Goal: Information Seeking & Learning: Learn about a topic

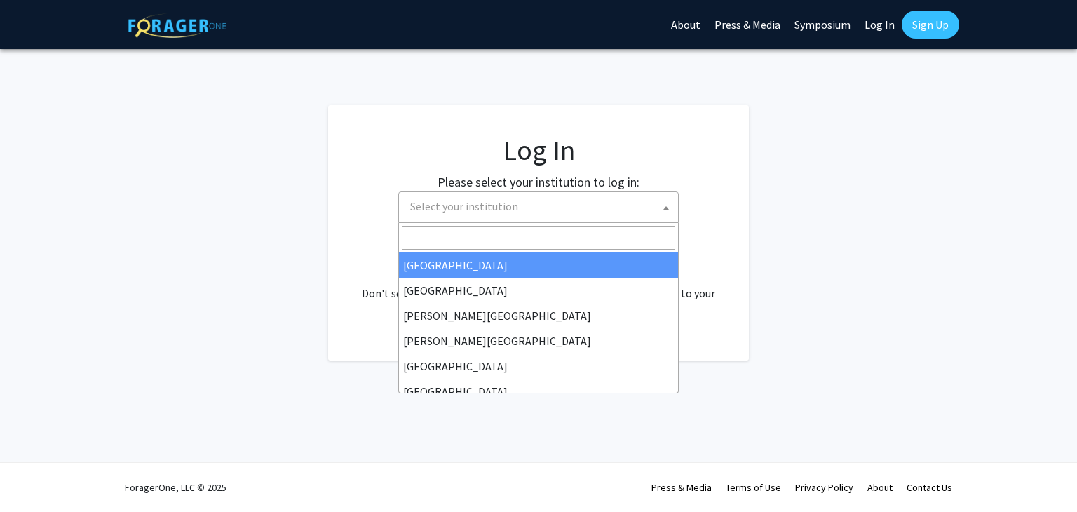
click at [542, 203] on span "Select your institution" at bounding box center [542, 206] width 274 height 29
select select "34"
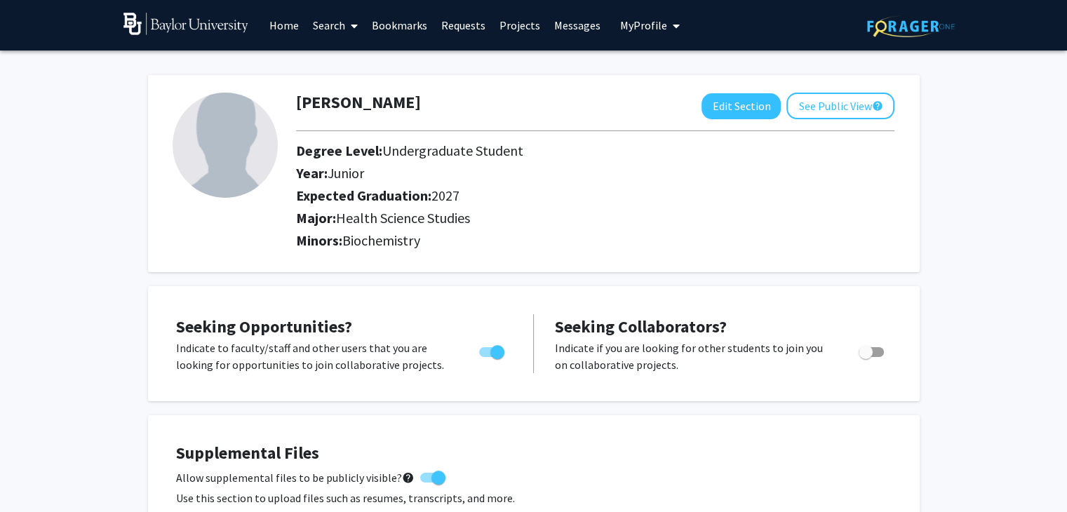
click at [333, 22] on link "Search" at bounding box center [335, 25] width 59 height 49
click at [345, 61] on span "Faculty/Staff" at bounding box center [357, 64] width 103 height 28
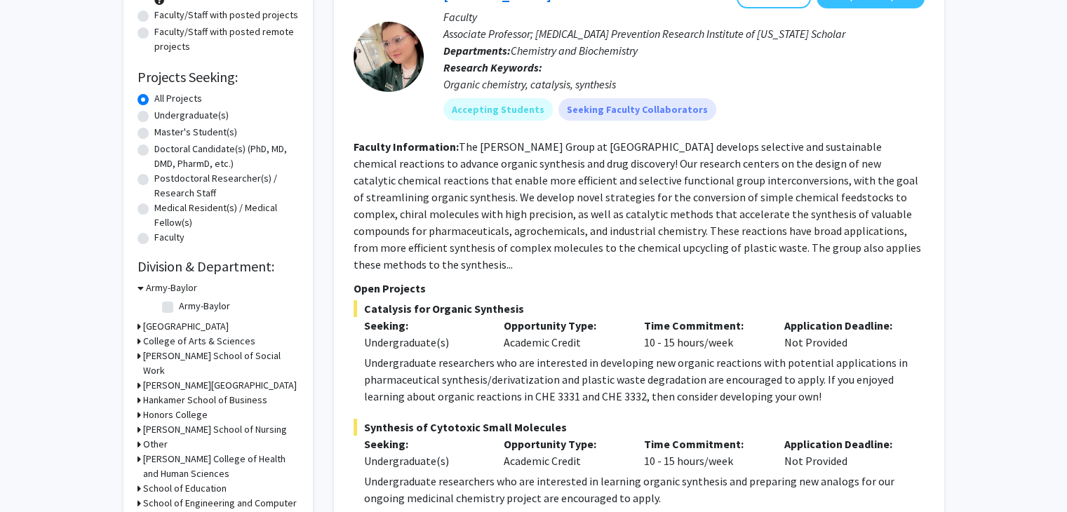
scroll to position [175, 0]
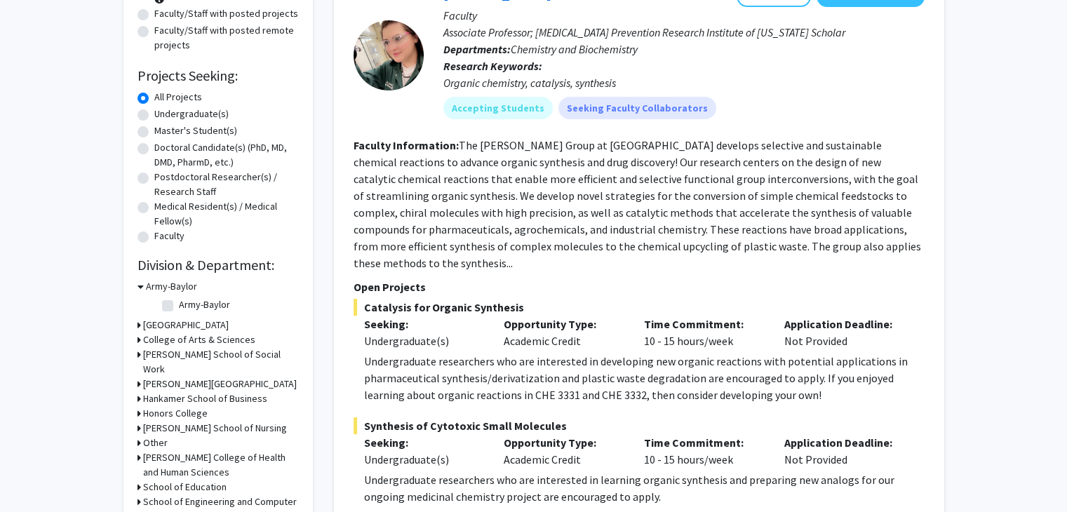
click at [197, 117] on label "Undergraduate(s)" at bounding box center [191, 114] width 74 height 15
click at [163, 116] on input "Undergraduate(s)" at bounding box center [158, 111] width 9 height 9
radio input "true"
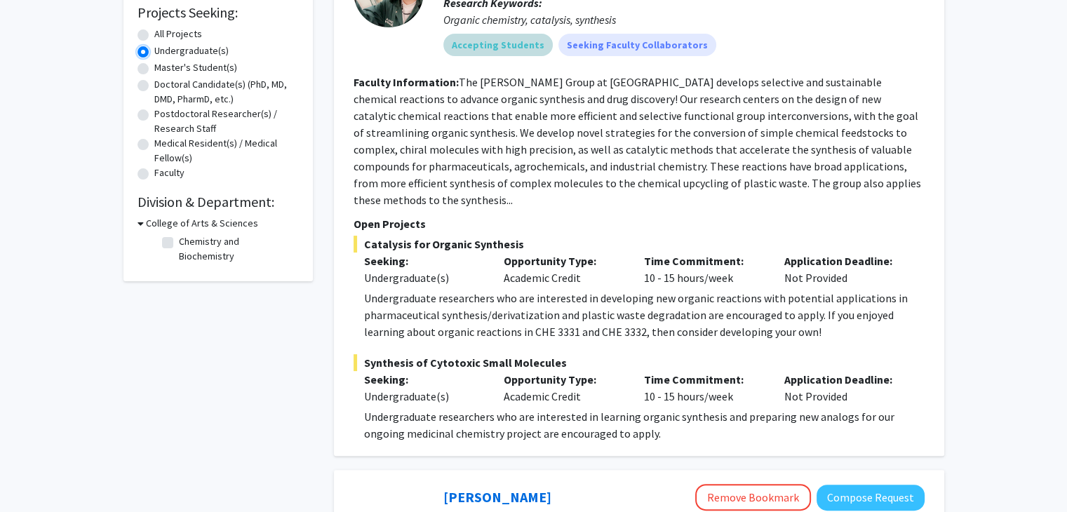
scroll to position [240, 0]
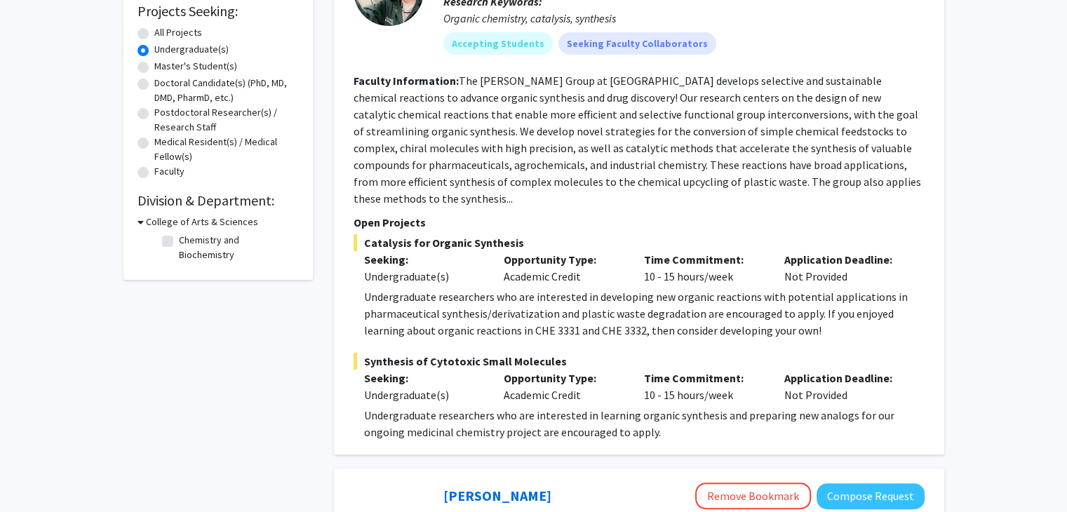
click at [554, 100] on fg-read-more "The [PERSON_NAME] Group at [GEOGRAPHIC_DATA] develops selective and sustainable…" at bounding box center [636, 140] width 567 height 132
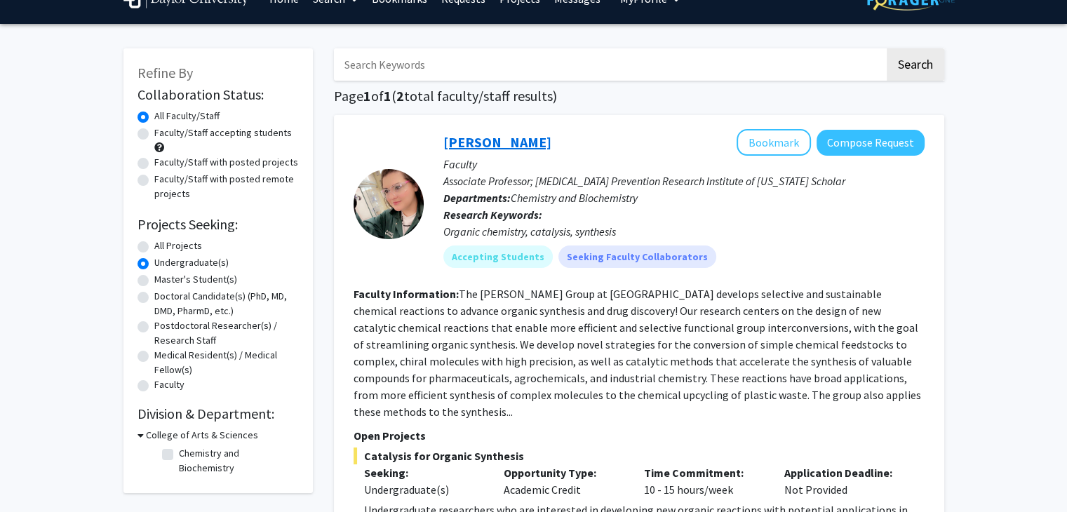
click at [455, 148] on link "[PERSON_NAME]" at bounding box center [497, 142] width 108 height 18
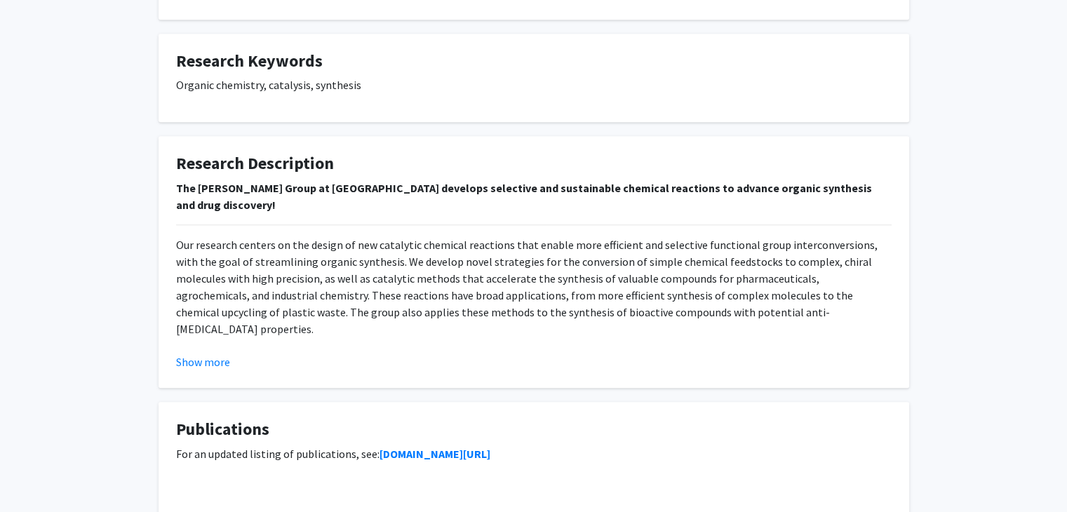
scroll to position [746, 0]
click at [197, 366] on button "Show more" at bounding box center [203, 361] width 54 height 17
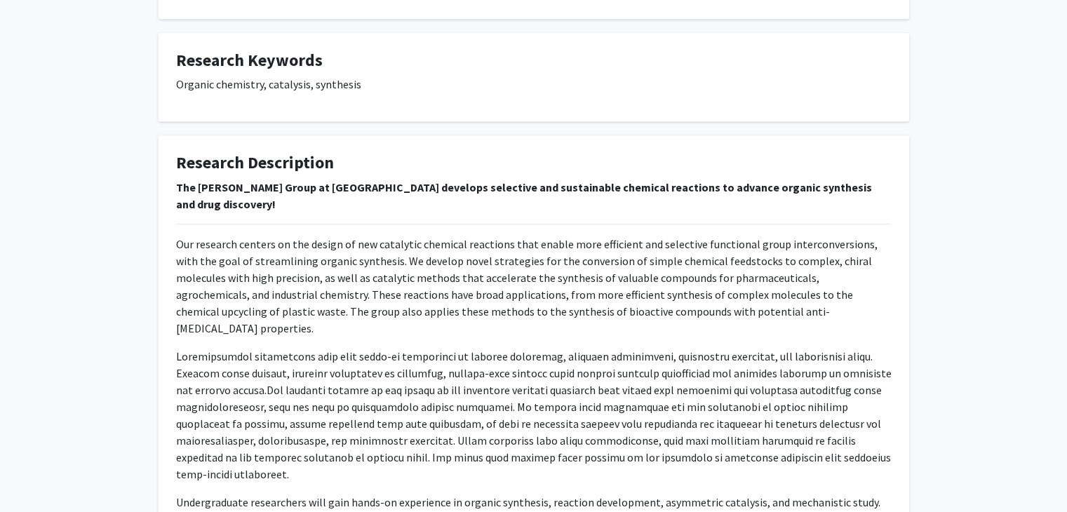
click at [197, 366] on p at bounding box center [533, 415] width 715 height 135
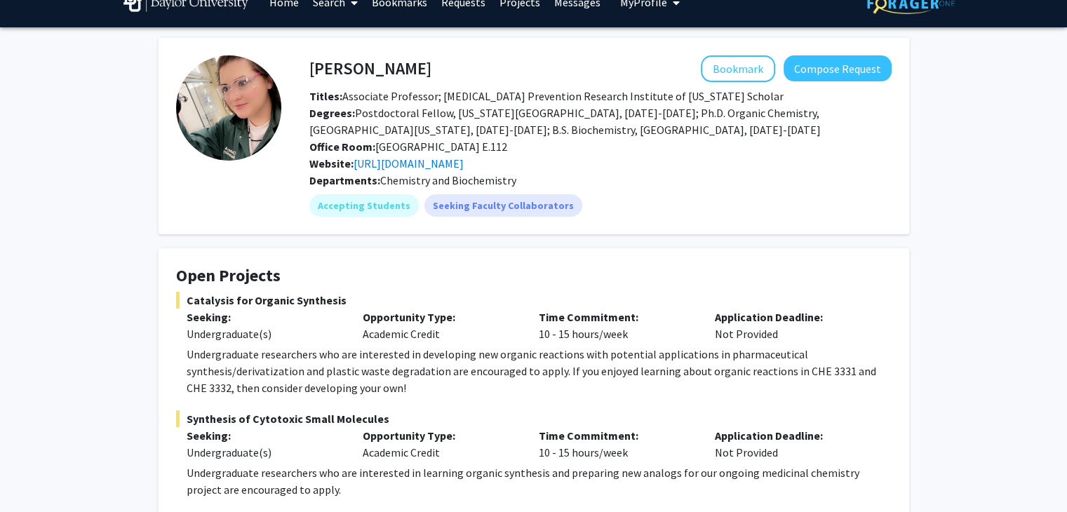
scroll to position [22, 0]
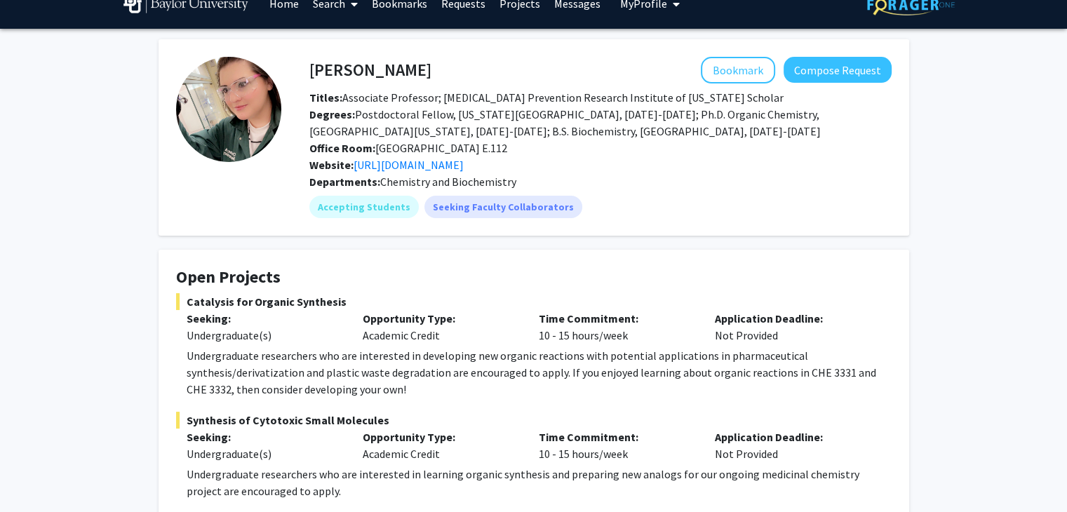
drag, startPoint x: 452, startPoint y: 74, endPoint x: 304, endPoint y: 63, distance: 147.7
click at [304, 63] on div "[PERSON_NAME] Bookmark Compose Request" at bounding box center [600, 70] width 603 height 27
drag, startPoint x: 304, startPoint y: 63, endPoint x: 393, endPoint y: 52, distance: 89.1
click at [393, 52] on fg-card "[PERSON_NAME] Bookmark Compose Request Titles: Associate Professor; [MEDICAL_DA…" at bounding box center [534, 137] width 750 height 196
drag, startPoint x: 407, startPoint y: 73, endPoint x: 307, endPoint y: 69, distance: 100.4
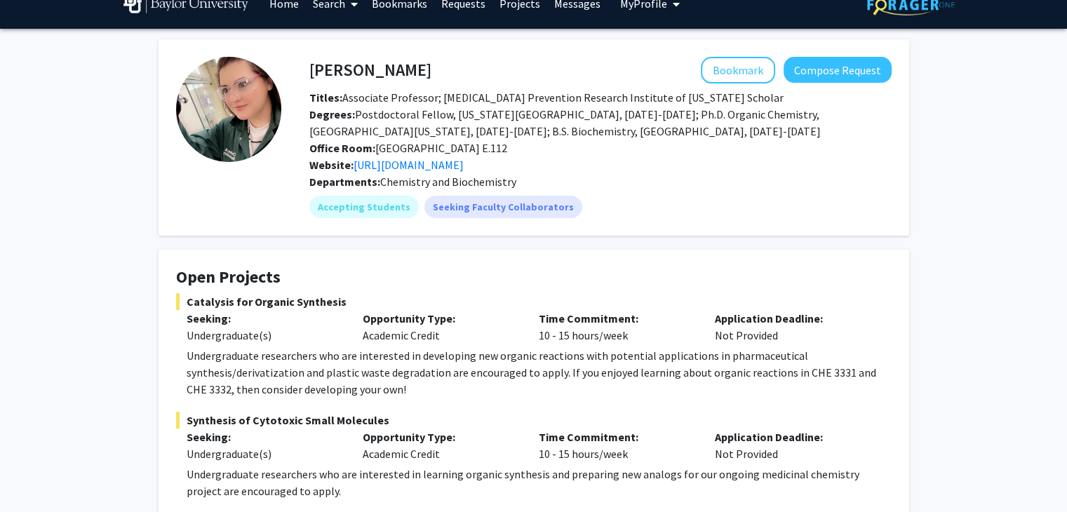
click at [307, 69] on div "[PERSON_NAME] Bookmark Compose Request" at bounding box center [600, 70] width 603 height 27
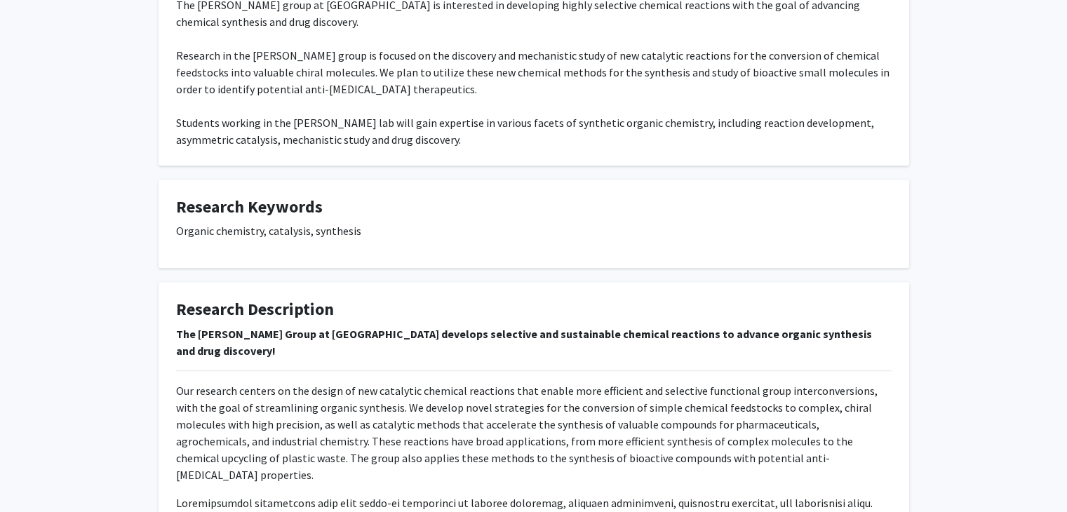
scroll to position [535, 0]
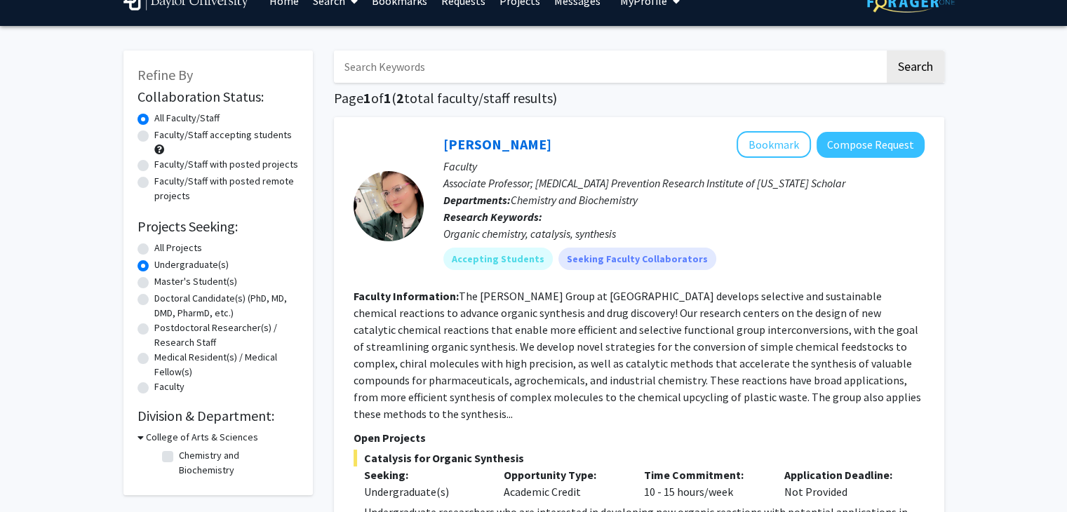
scroll to position [24, 0]
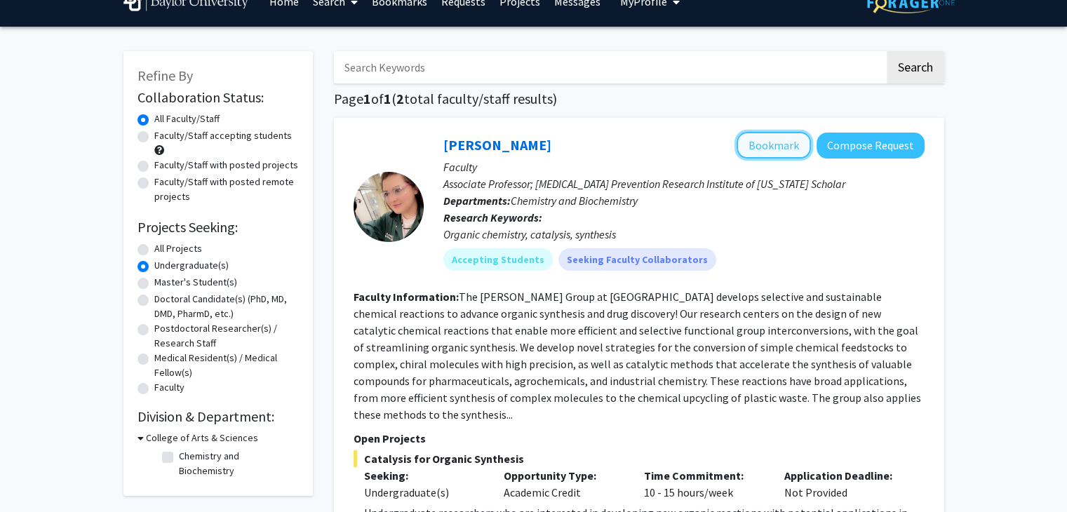
click at [760, 144] on button "Bookmark" at bounding box center [773, 145] width 74 height 27
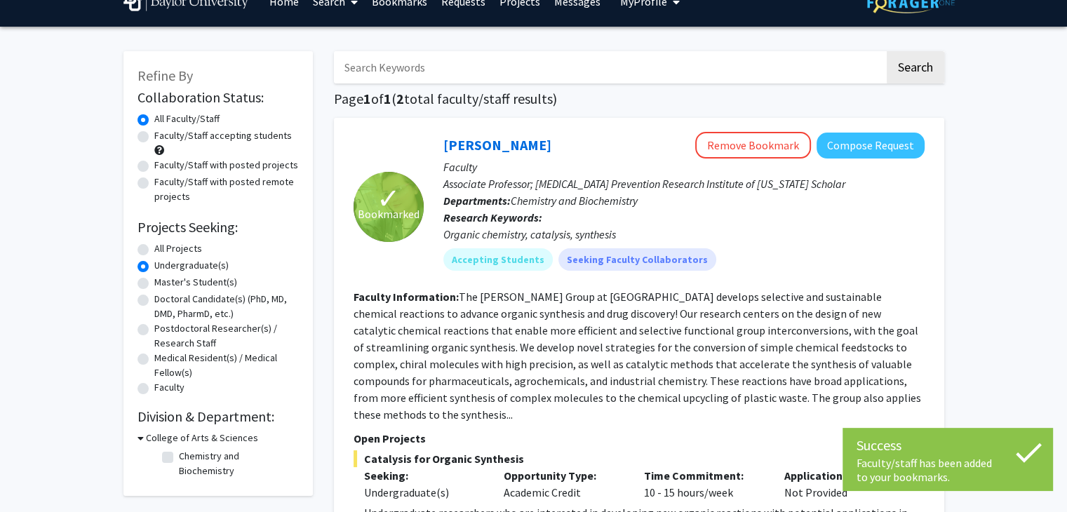
scroll to position [0, 0]
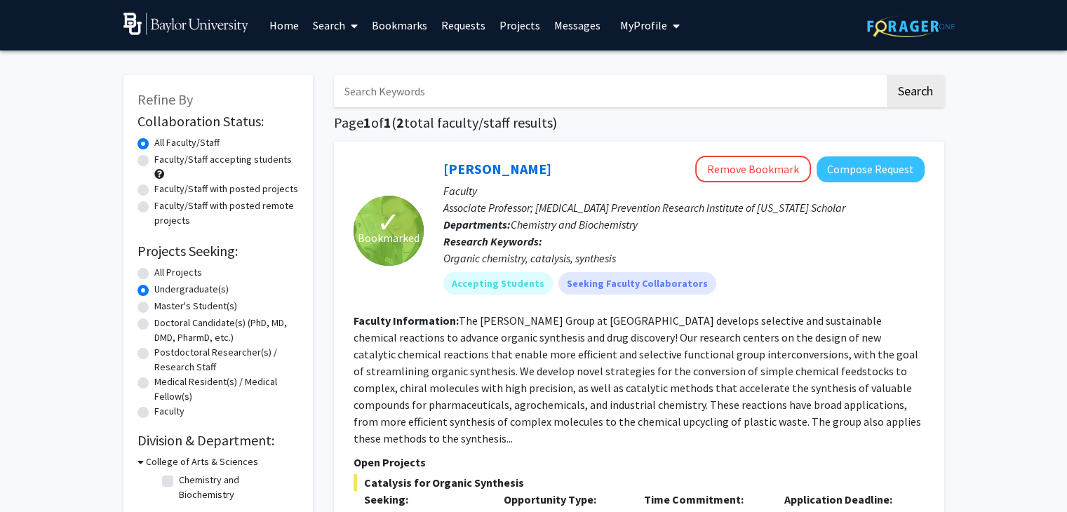
drag, startPoint x: 807, startPoint y: 1, endPoint x: 628, endPoint y: 198, distance: 265.7
click at [628, 198] on div "[PERSON_NAME] Remove Bookmark Compose Request Faculty Associate Professor; [MED…" at bounding box center [674, 230] width 501 height 149
click at [246, 156] on label "Faculty/Staff accepting students" at bounding box center [222, 159] width 137 height 15
click at [163, 156] on input "Faculty/Staff accepting students" at bounding box center [158, 156] width 9 height 9
radio input "true"
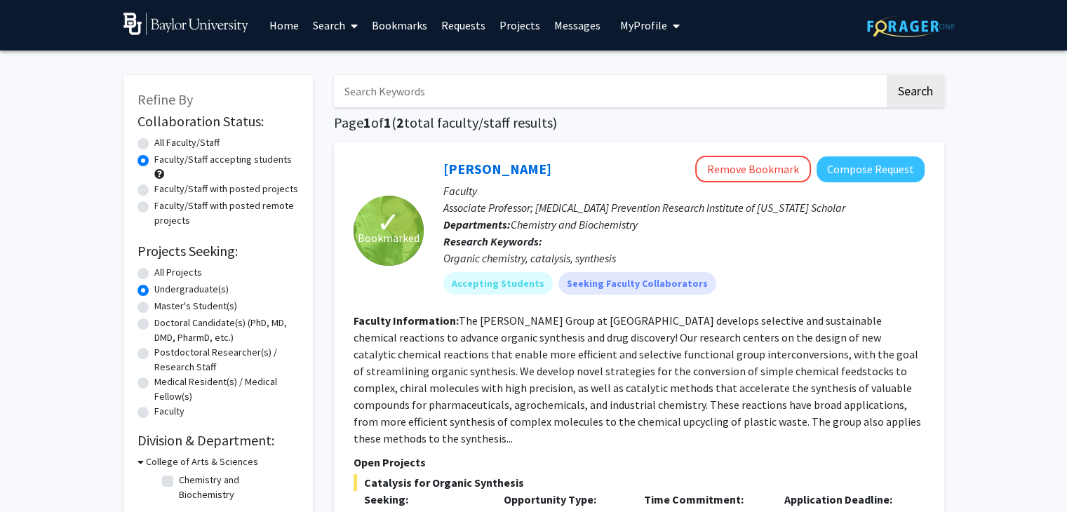
click at [191, 273] on label "All Projects" at bounding box center [178, 272] width 48 height 15
click at [163, 273] on input "All Projects" at bounding box center [158, 269] width 9 height 9
radio input "true"
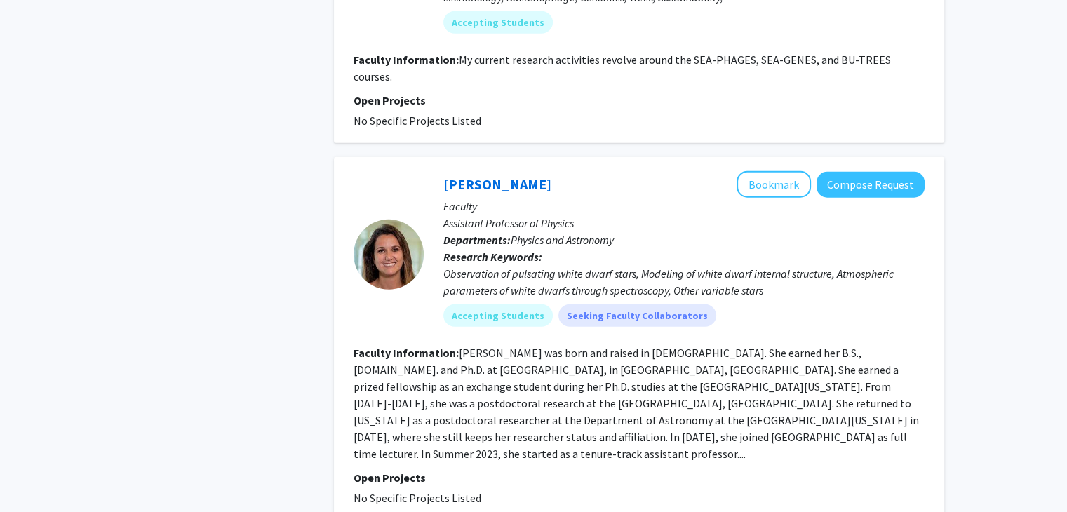
scroll to position [3774, 0]
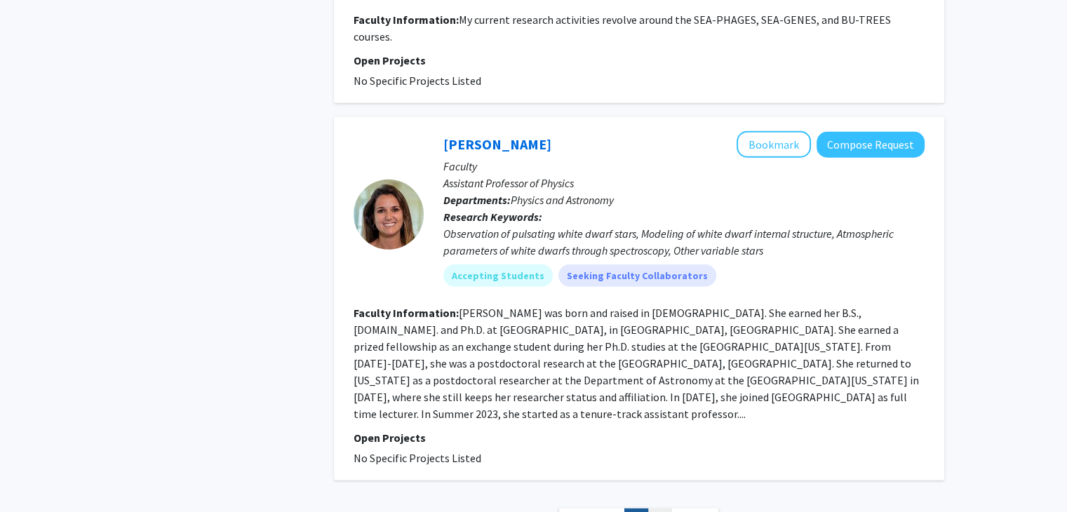
click at [666, 509] on link "2" at bounding box center [659, 521] width 24 height 25
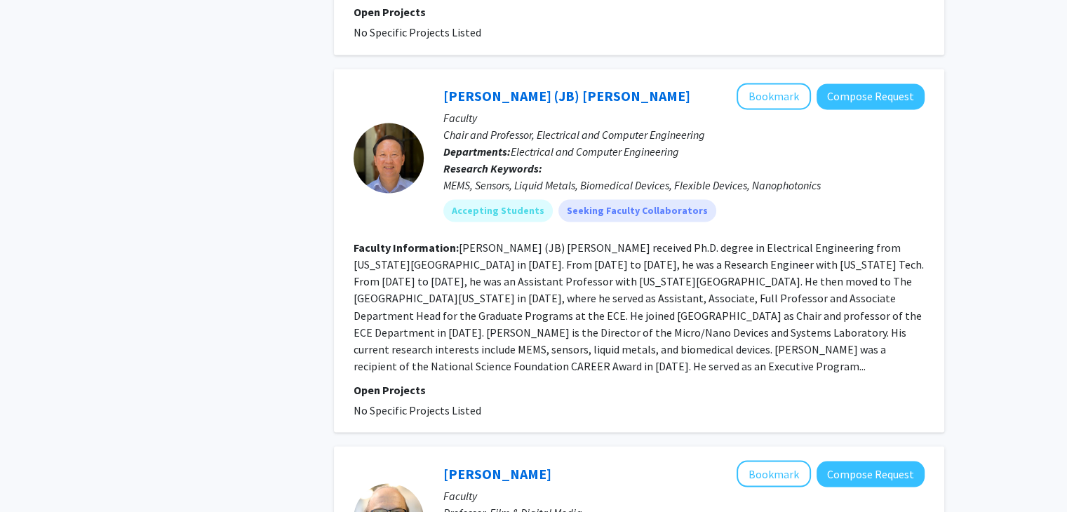
scroll to position [2416, 0]
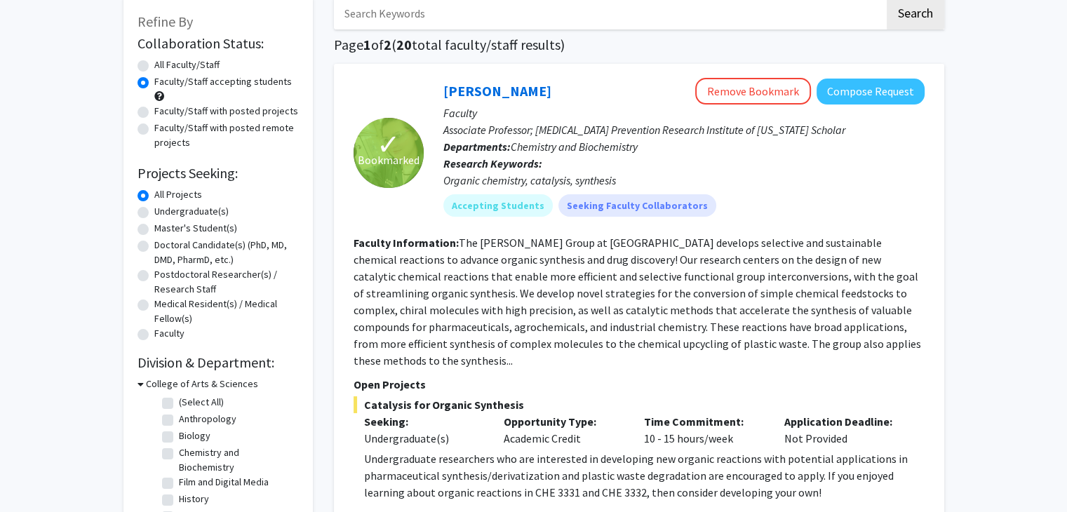
scroll to position [79, 0]
